Goal: Check status

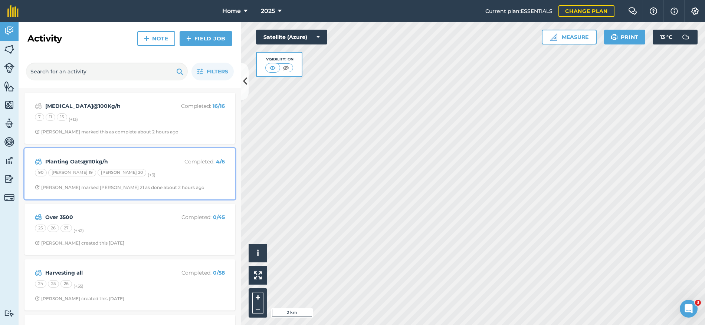
click at [190, 185] on span "[PERSON_NAME] marked [PERSON_NAME] 21 as done about 2 hours ago" at bounding box center [130, 188] width 190 height 6
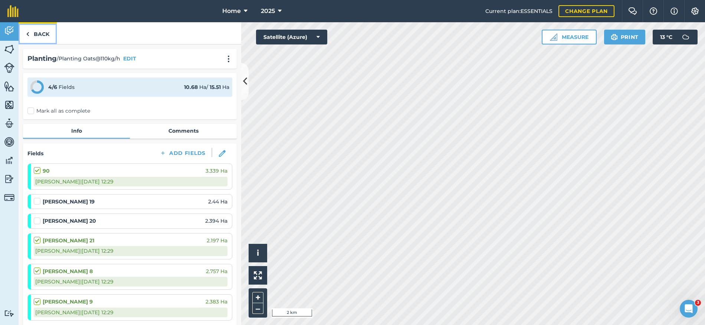
click at [39, 34] on link "Back" at bounding box center [38, 33] width 38 height 22
